Goal: Transaction & Acquisition: Purchase product/service

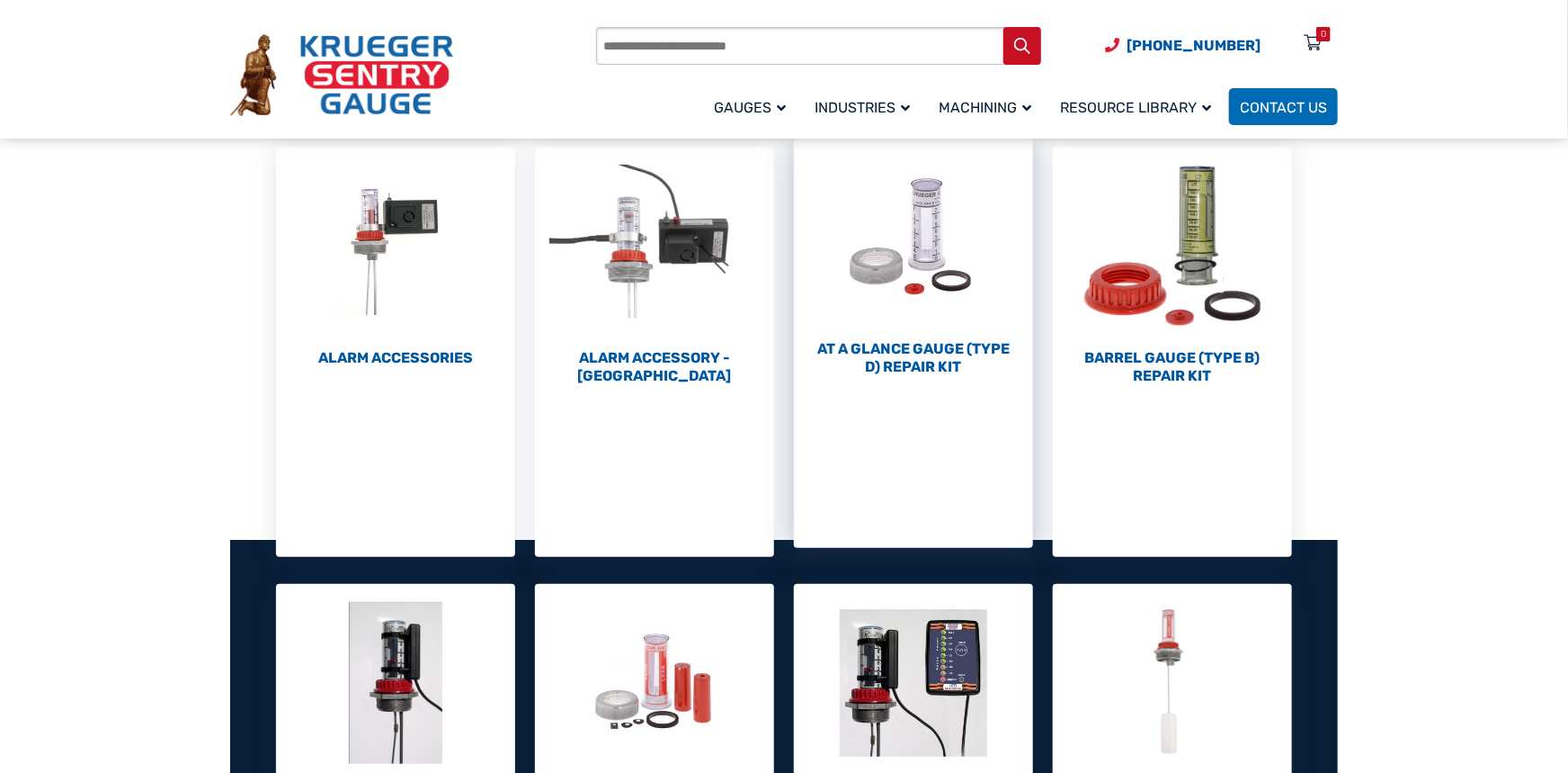
click at [948, 361] on h2 "At a Glance Gauge (Type D) Repair Kit (10)" at bounding box center [913, 357] width 239 height 36
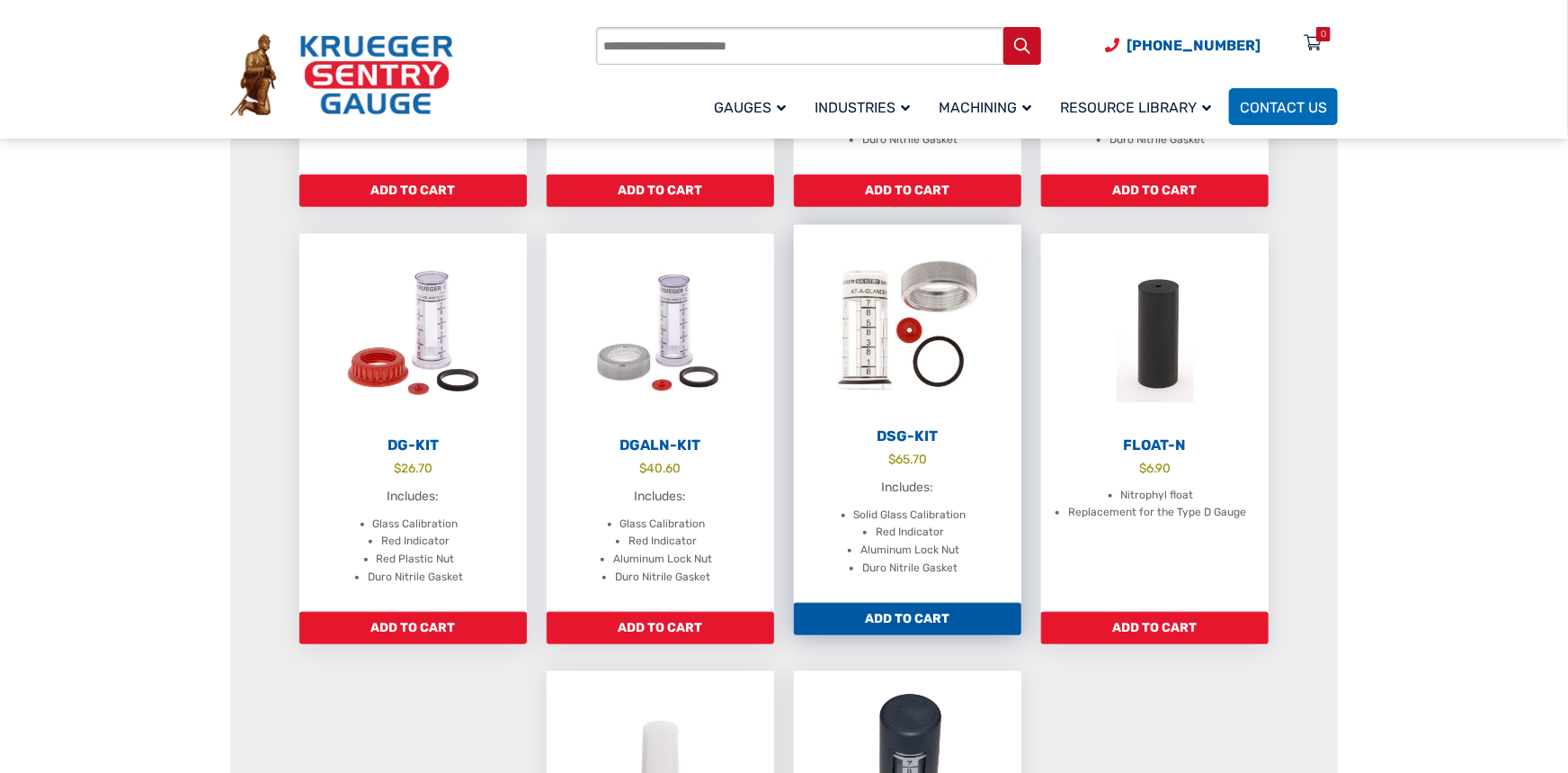
scroll to position [576, 0]
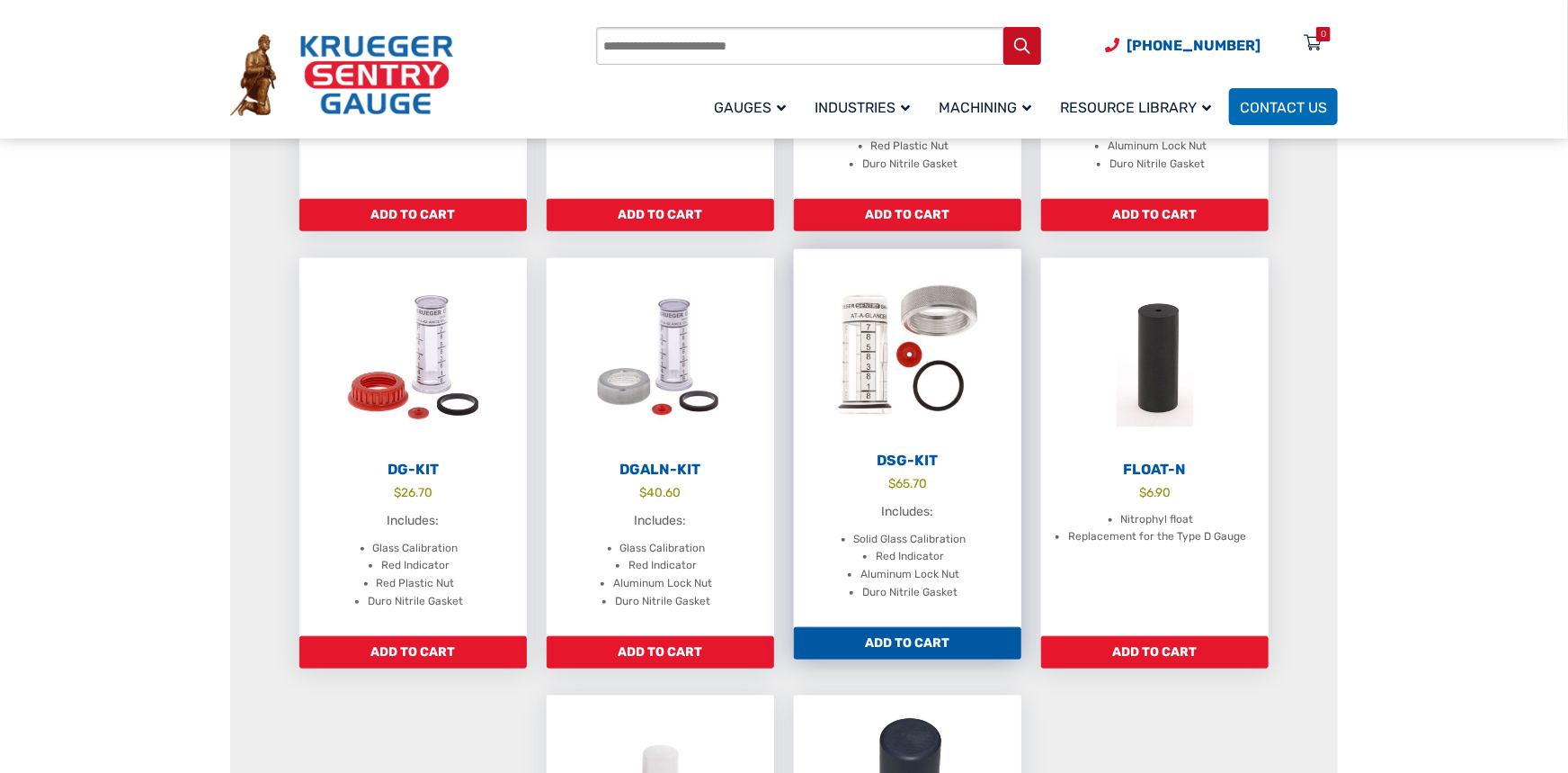
click at [925, 461] on h2 "DSG-Kit" at bounding box center [907, 461] width 227 height 18
